Goal: Task Accomplishment & Management: Use online tool/utility

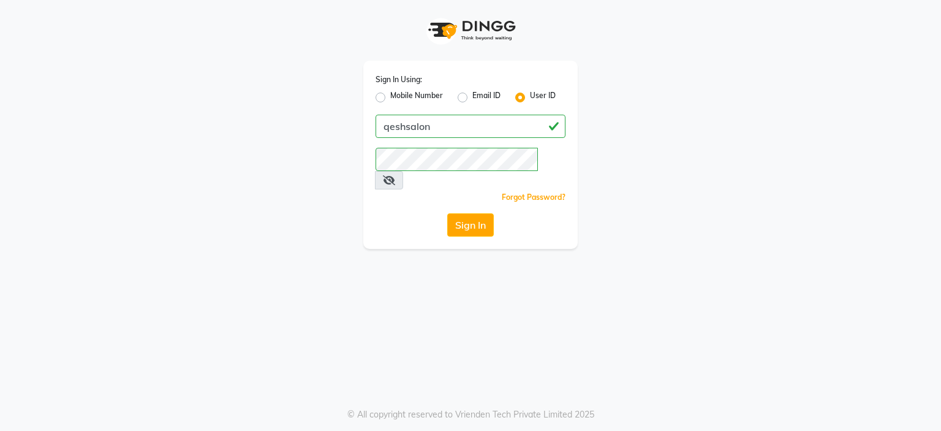
drag, startPoint x: 477, startPoint y: 178, endPoint x: 472, endPoint y: 183, distance: 6.5
click at [477, 191] on div "Forgot Password?" at bounding box center [471, 197] width 190 height 13
click at [470, 195] on div "Sign In Using: Mobile Number Email ID User ID qeshsalon Remember me Forgot Pass…" at bounding box center [470, 155] width 215 height 188
click at [479, 213] on button "Sign In" at bounding box center [470, 224] width 47 height 23
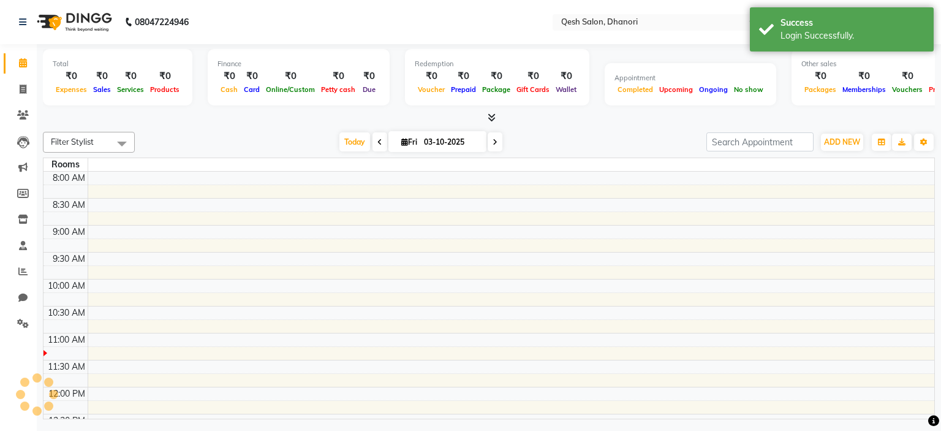
select select "en"
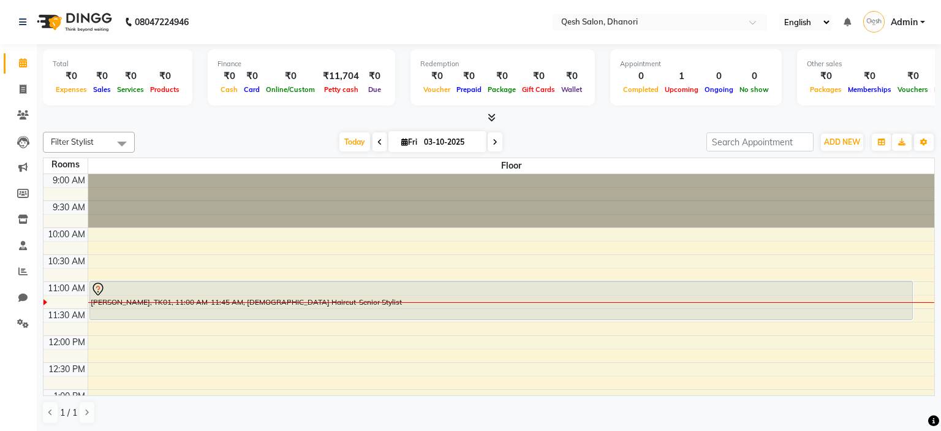
click at [564, 133] on div "[DATE] [DATE]" at bounding box center [421, 142] width 560 height 18
click at [15, 85] on span at bounding box center [22, 90] width 21 height 14
select select "service"
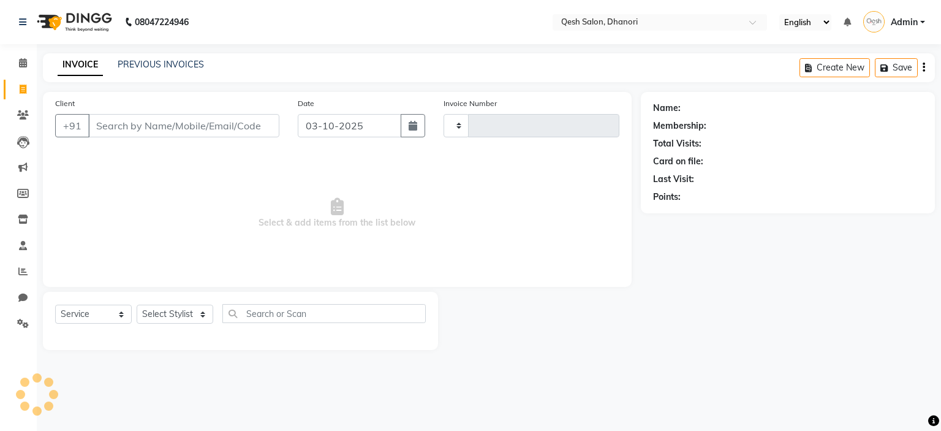
type input "0841"
select select "7641"
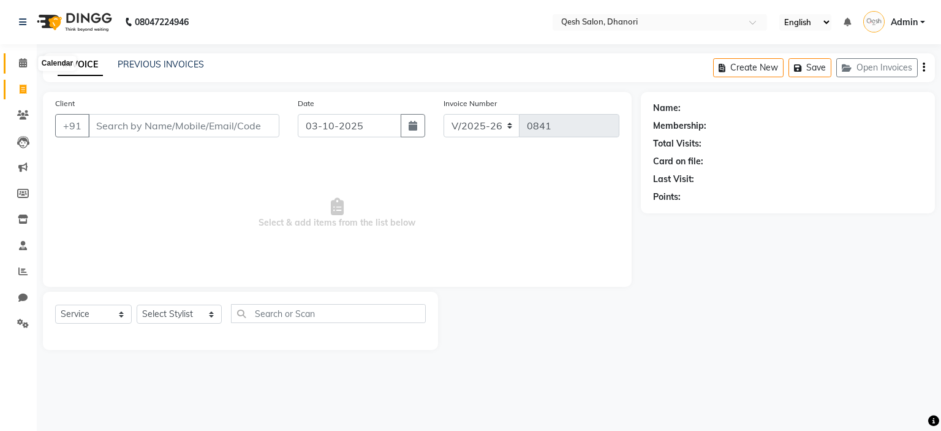
click at [26, 58] on span at bounding box center [22, 63] width 21 height 14
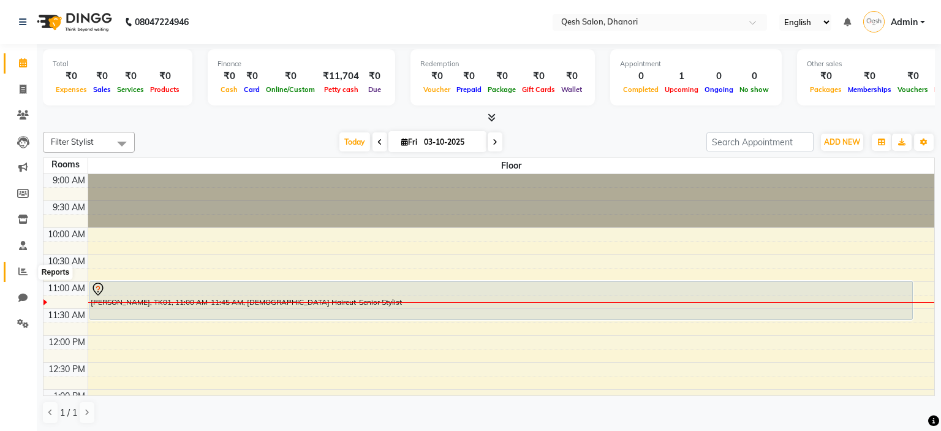
click at [31, 267] on span at bounding box center [22, 272] width 21 height 14
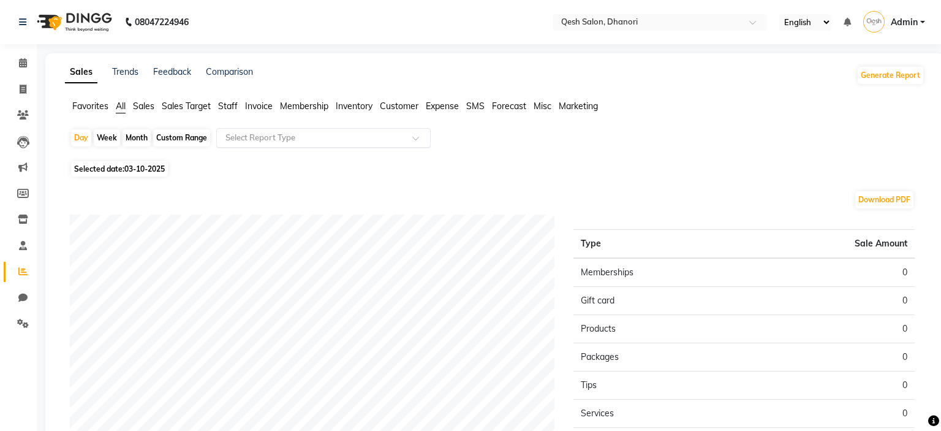
click at [349, 134] on input "text" at bounding box center [311, 138] width 177 height 12
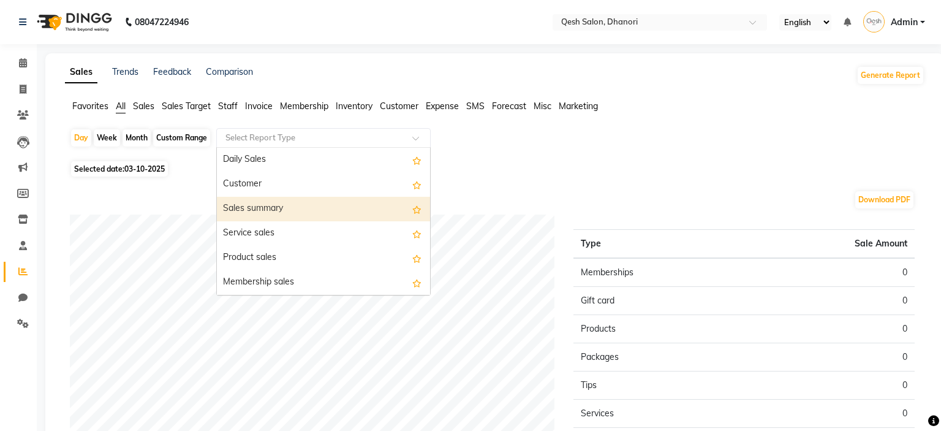
click at [315, 209] on div "Sales summary" at bounding box center [323, 209] width 213 height 25
select select "full_report"
select select "csv"
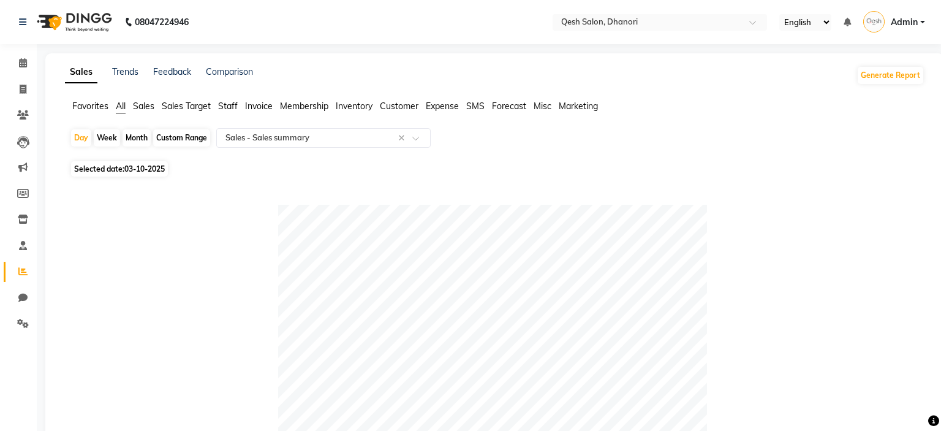
click at [136, 141] on div "Month" at bounding box center [137, 137] width 28 height 17
select select "10"
select select "2025"
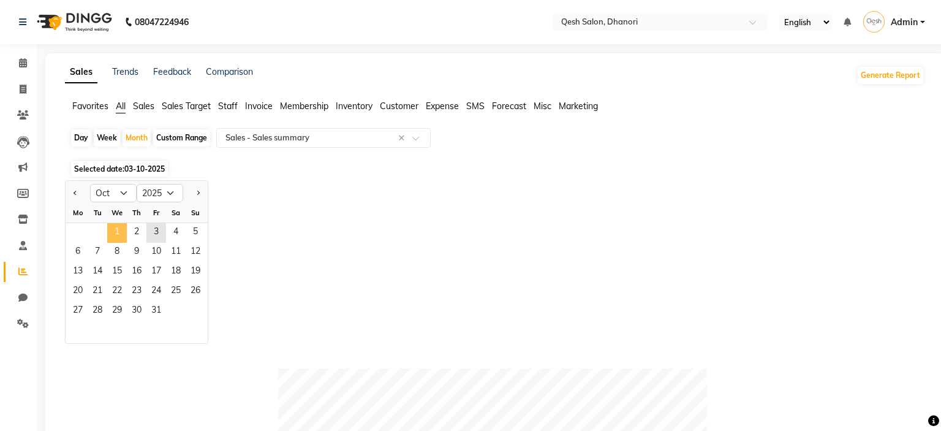
click at [109, 235] on span "1" at bounding box center [117, 233] width 20 height 20
